Goal: Task Accomplishment & Management: Manage account settings

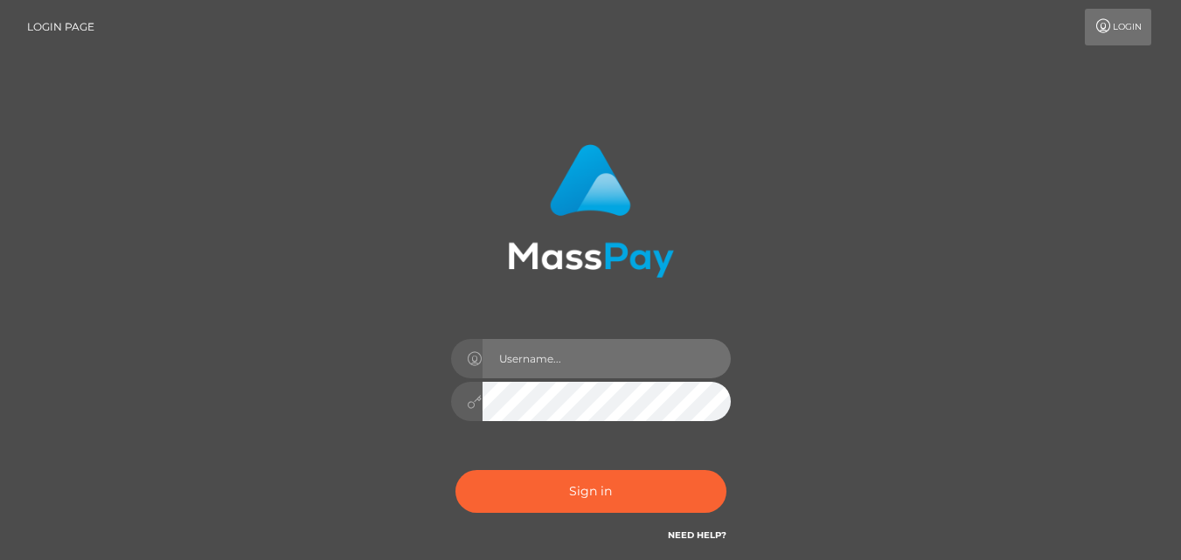
click at [597, 365] on input "text" at bounding box center [607, 358] width 248 height 39
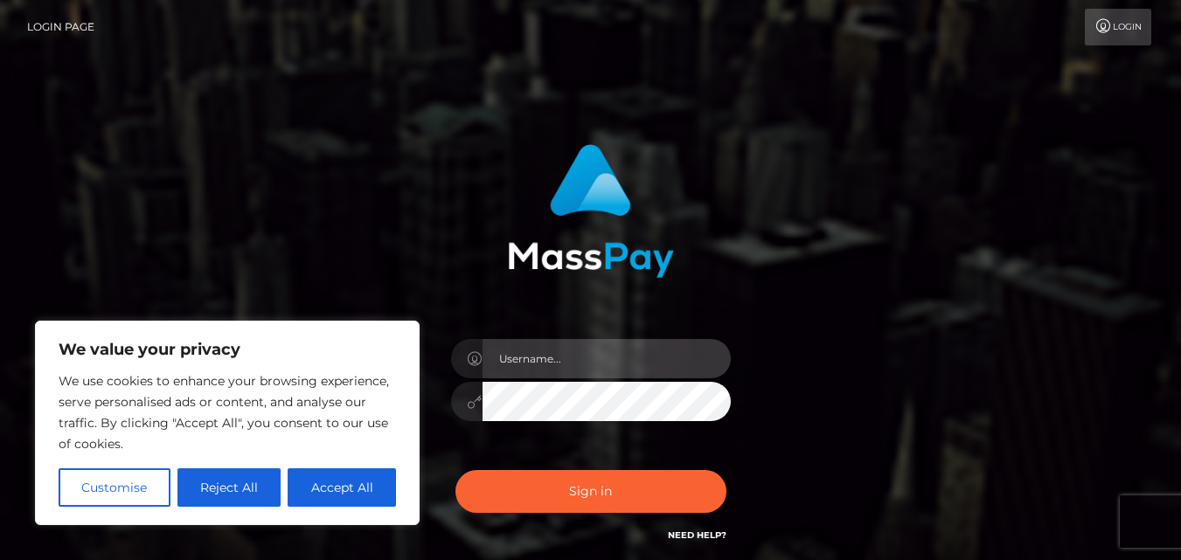
type input "[EMAIL_ADDRESS][DOMAIN_NAME]"
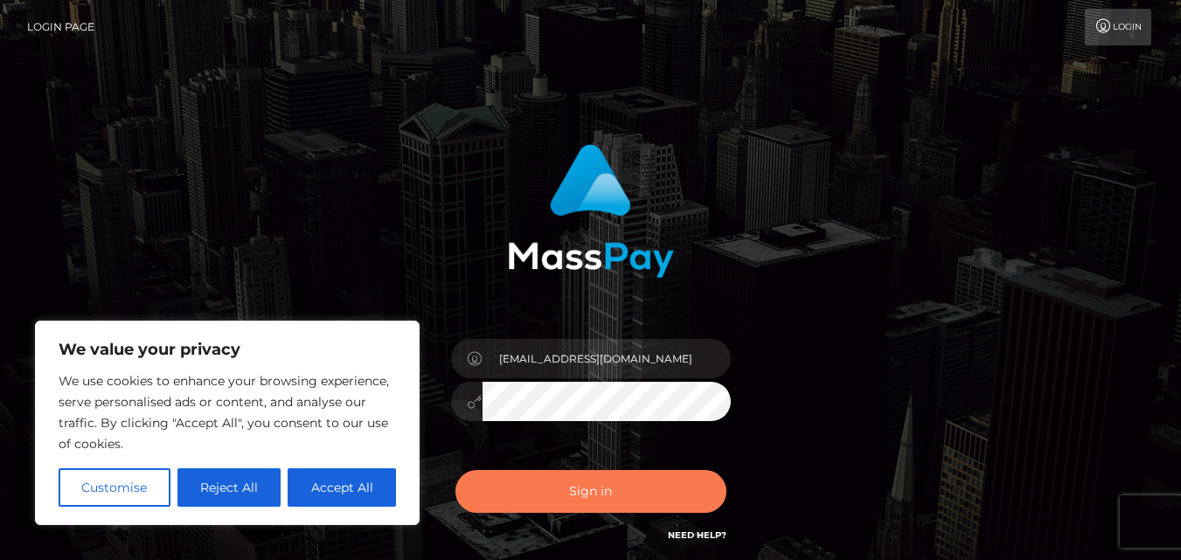
click at [641, 490] on button "Sign in" at bounding box center [590, 491] width 271 height 43
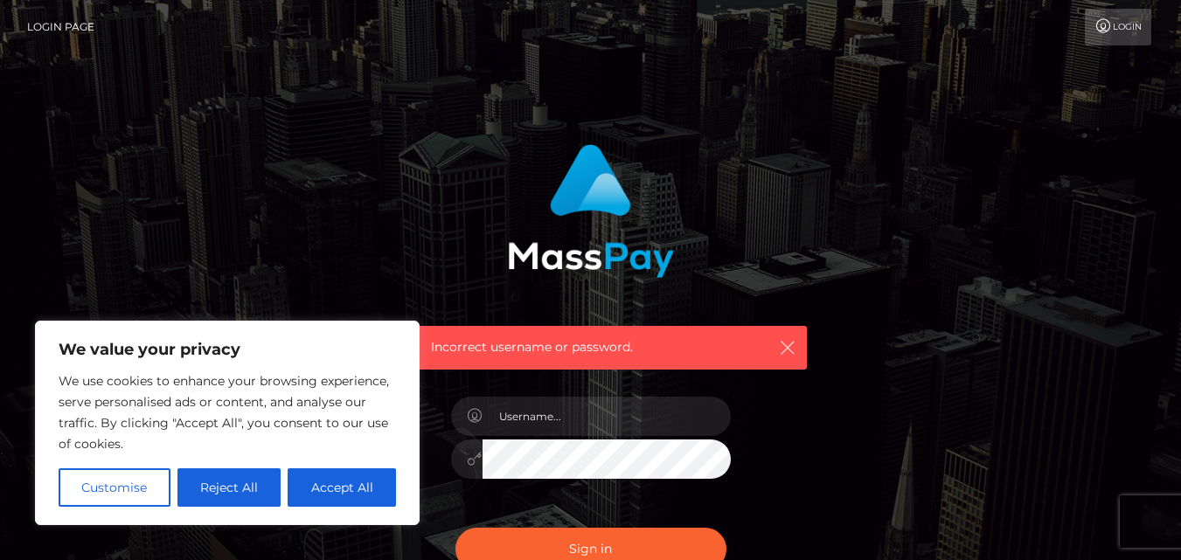
click at [788, 341] on icon "button" at bounding box center [787, 347] width 17 height 17
click at [784, 348] on icon "button" at bounding box center [787, 347] width 17 height 17
click at [785, 351] on icon "button" at bounding box center [787, 347] width 17 height 17
click at [315, 492] on button "Accept All" at bounding box center [342, 488] width 108 height 38
checkbox input "true"
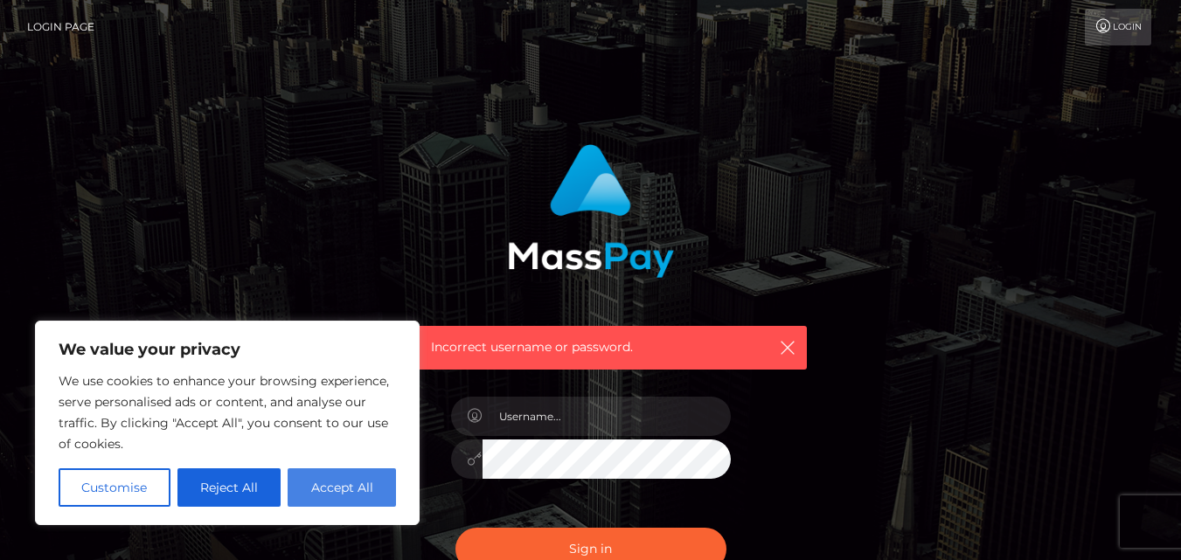
checkbox input "true"
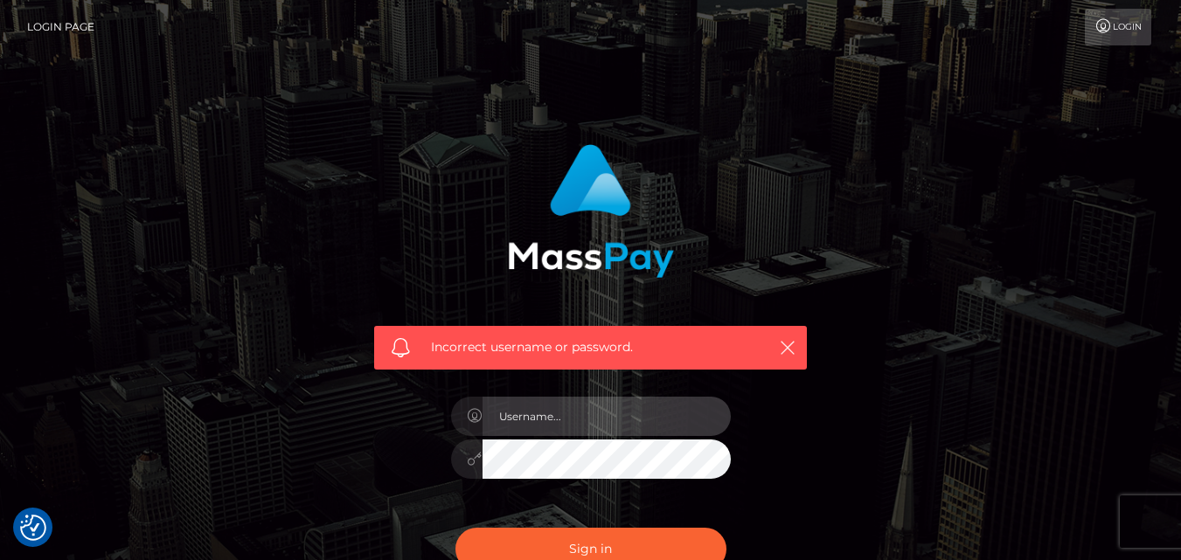
click at [570, 421] on input "text" at bounding box center [607, 416] width 248 height 39
type input "zhannazhukovskajja@gmail.com"
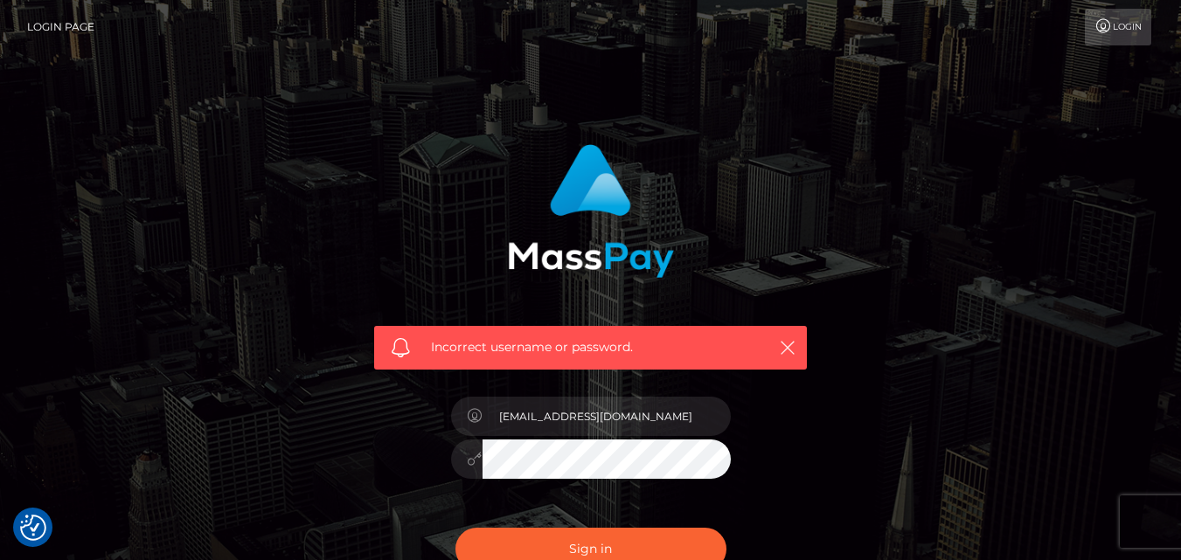
click at [413, 465] on div "Incorrect username or password. zhannazhukovskajja@gmail.com" at bounding box center [590, 373] width 459 height 485
click at [548, 538] on button "Sign in" at bounding box center [590, 549] width 271 height 43
checkbox input "true"
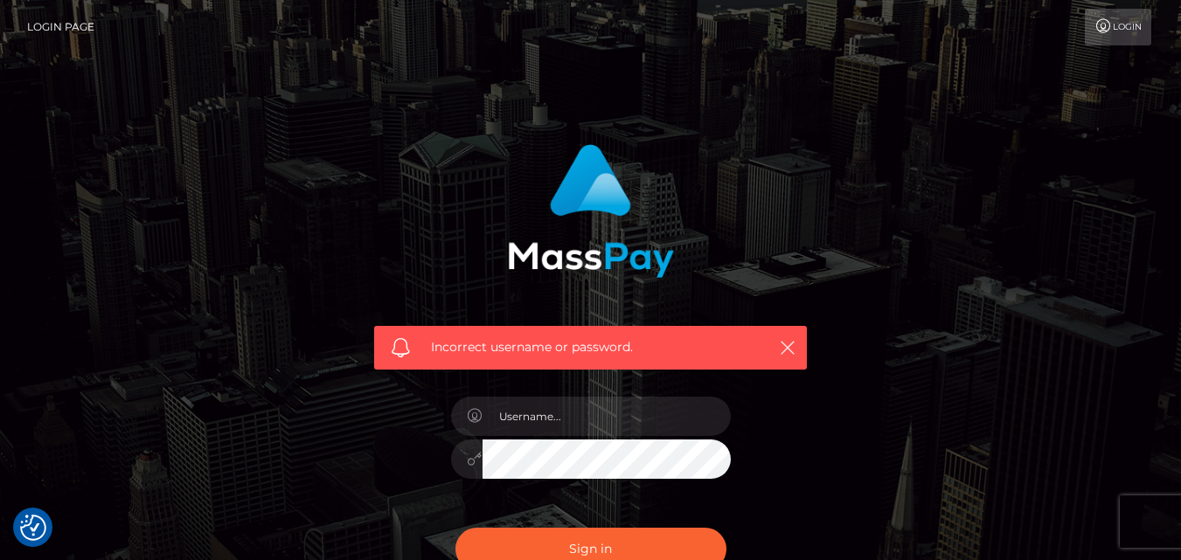
checkbox input "true"
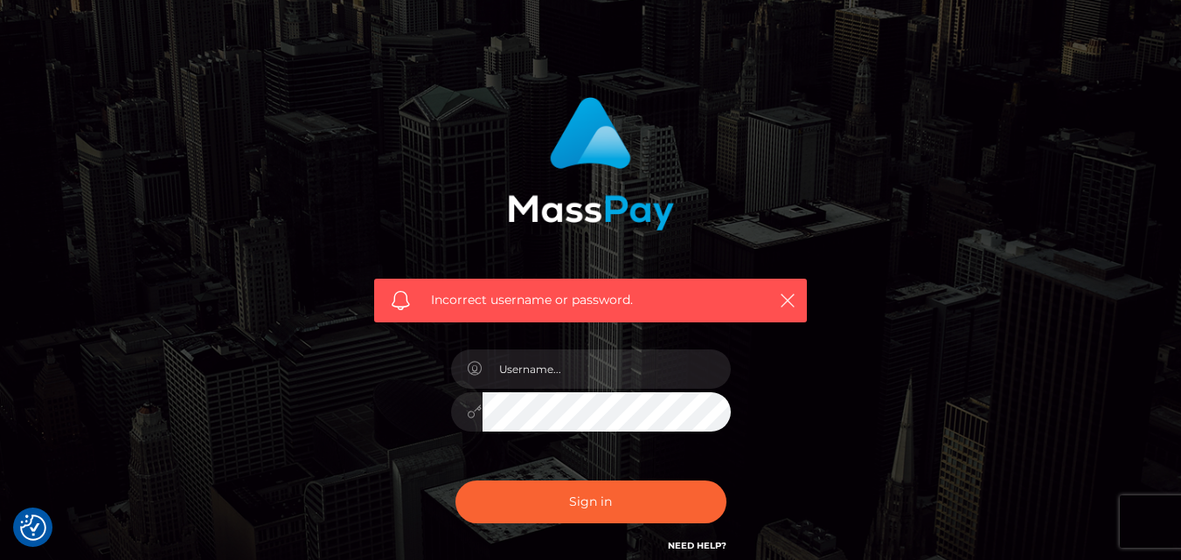
scroll to position [87, 0]
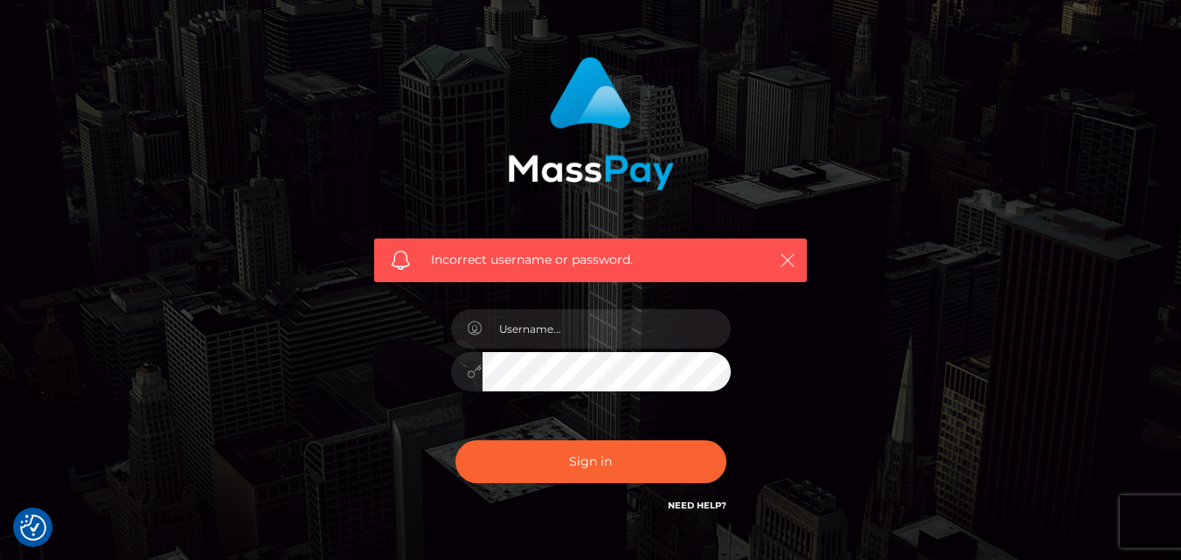
click at [785, 252] on icon "button" at bounding box center [787, 260] width 17 height 17
click at [789, 256] on icon "button" at bounding box center [787, 260] width 17 height 17
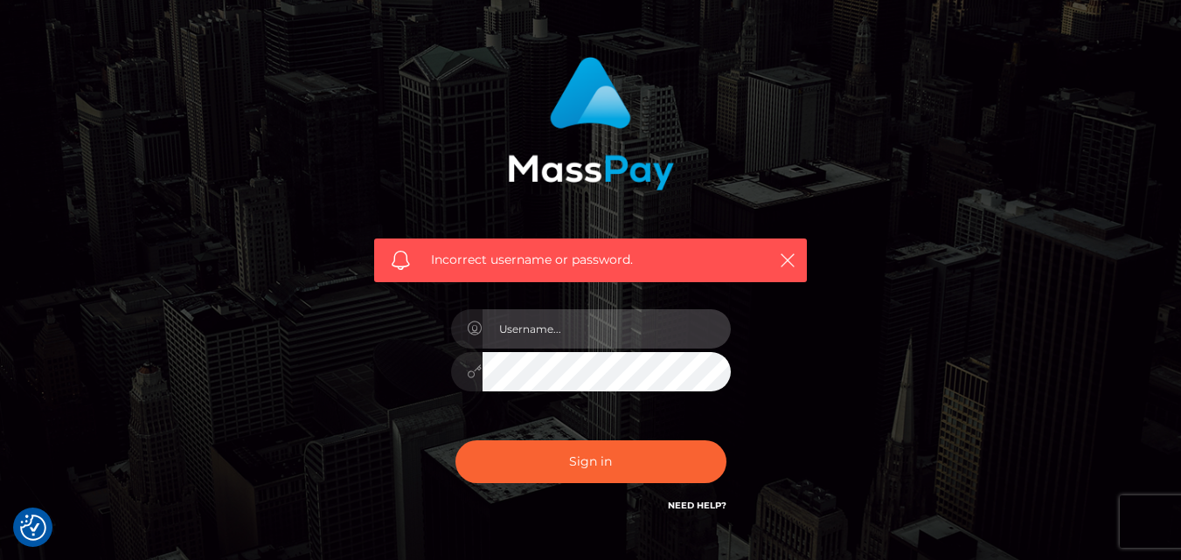
click at [665, 318] on input "text" at bounding box center [607, 328] width 248 height 39
click at [566, 337] on input "text" at bounding box center [607, 328] width 248 height 39
type input "zhannazhukovskajja@gmail.com"
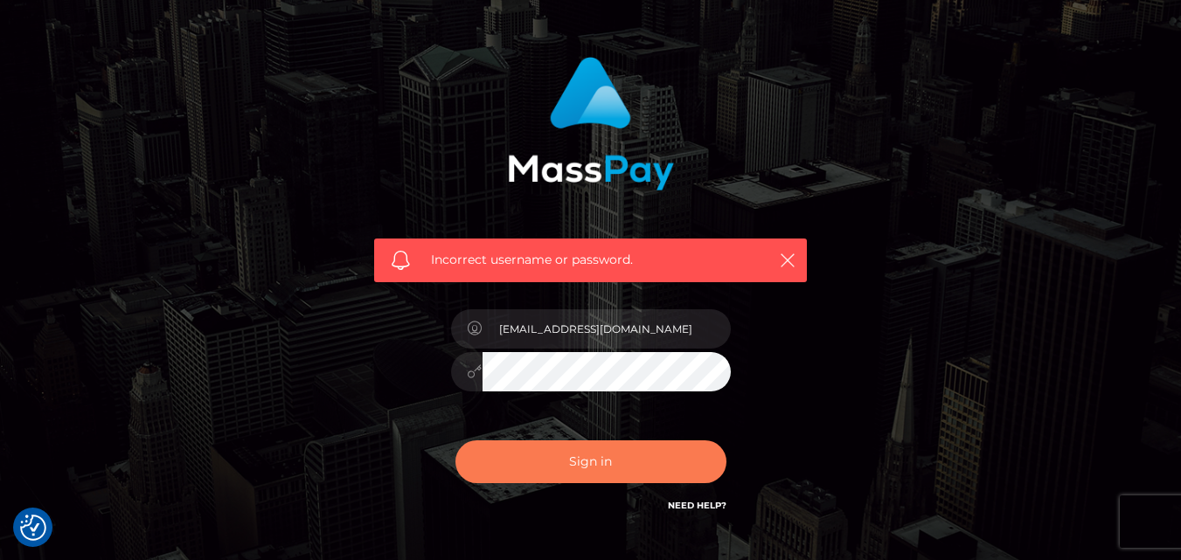
click at [520, 461] on button "Sign in" at bounding box center [590, 462] width 271 height 43
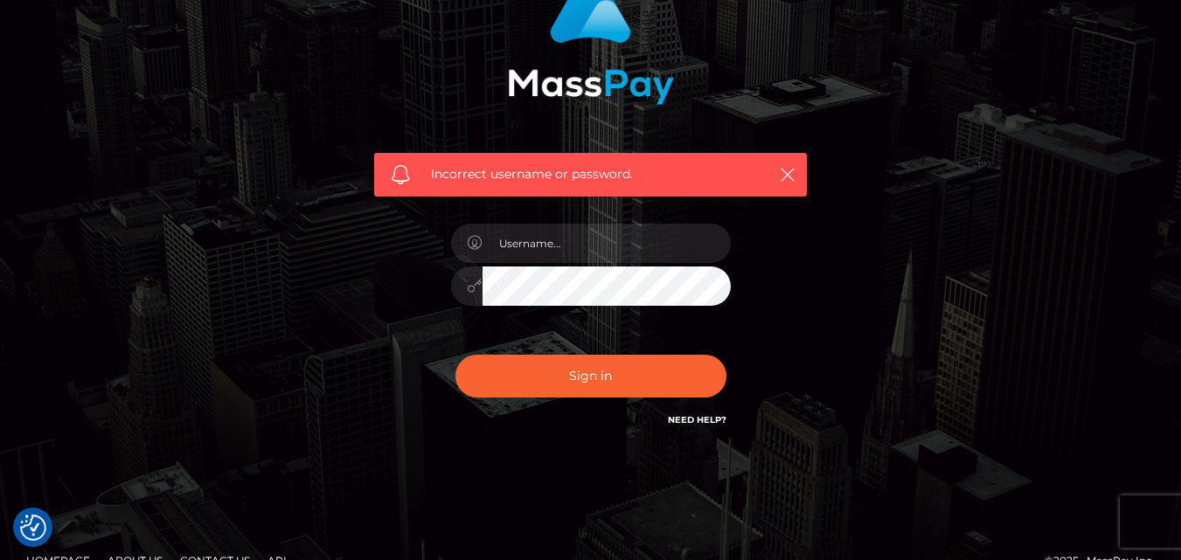
scroll to position [175, 0]
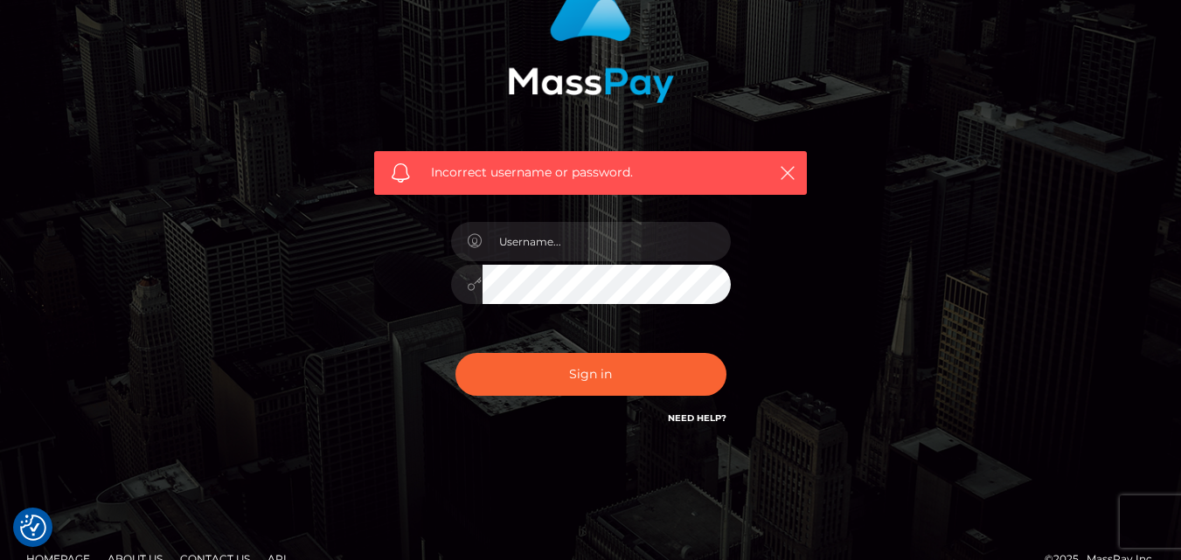
click at [709, 419] on link "Need Help?" at bounding box center [697, 418] width 59 height 11
